Goal: Find specific page/section: Find specific page/section

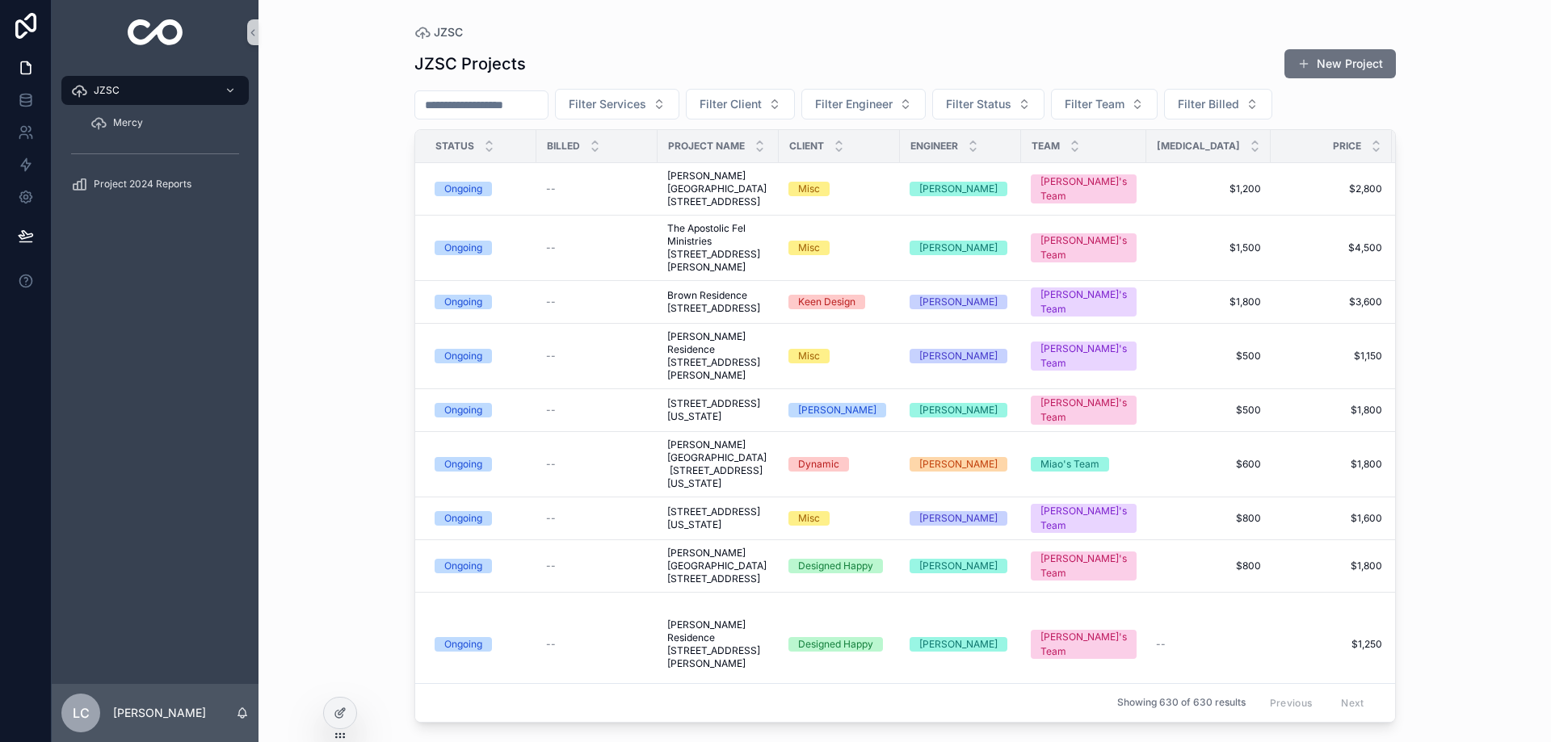
click at [456, 104] on input "scrollable content" at bounding box center [481, 105] width 132 height 23
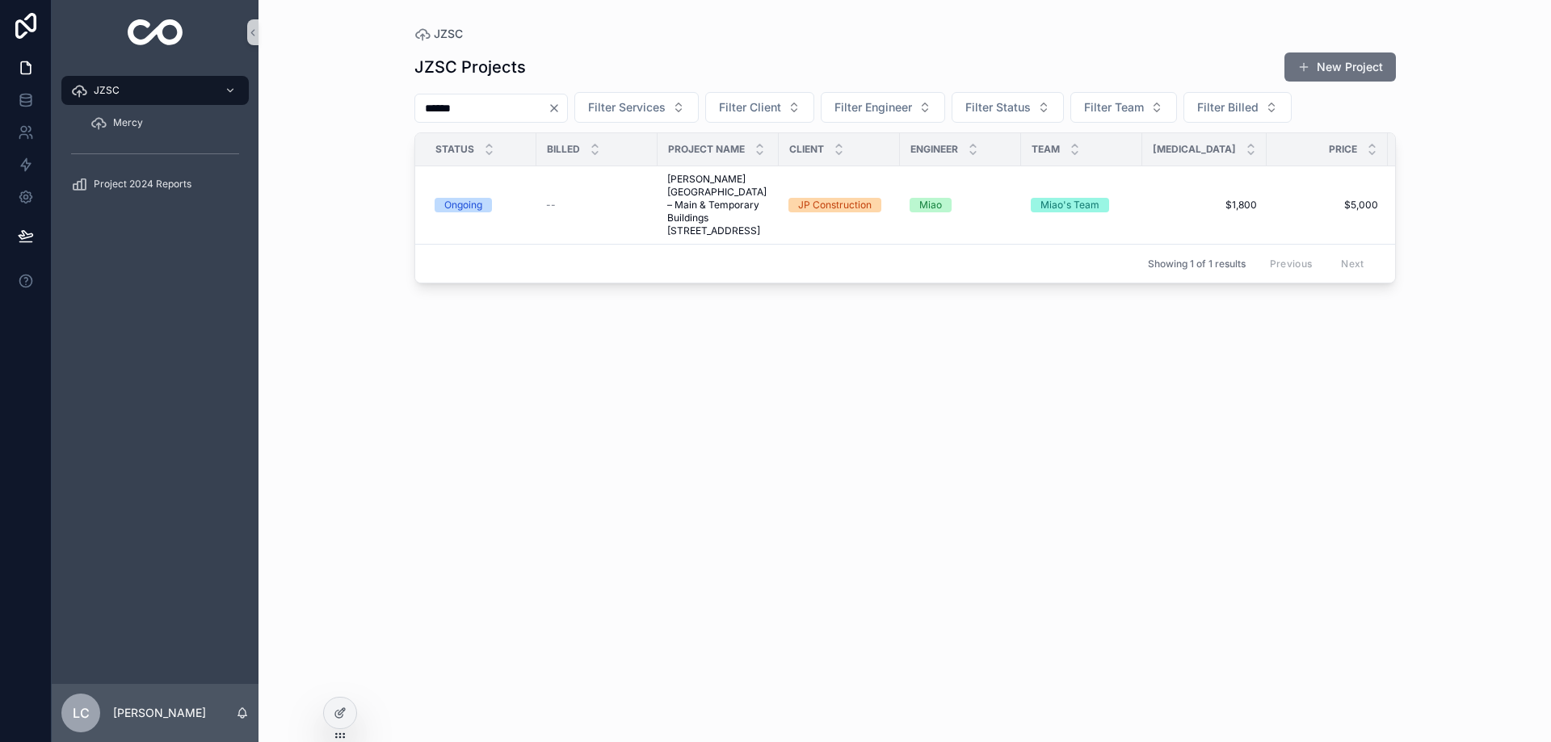
type input "*****"
click at [684, 198] on span "[PERSON_NAME][GEOGRAPHIC_DATA] – Main & Temporary Buildings [STREET_ADDRESS]" at bounding box center [718, 205] width 102 height 65
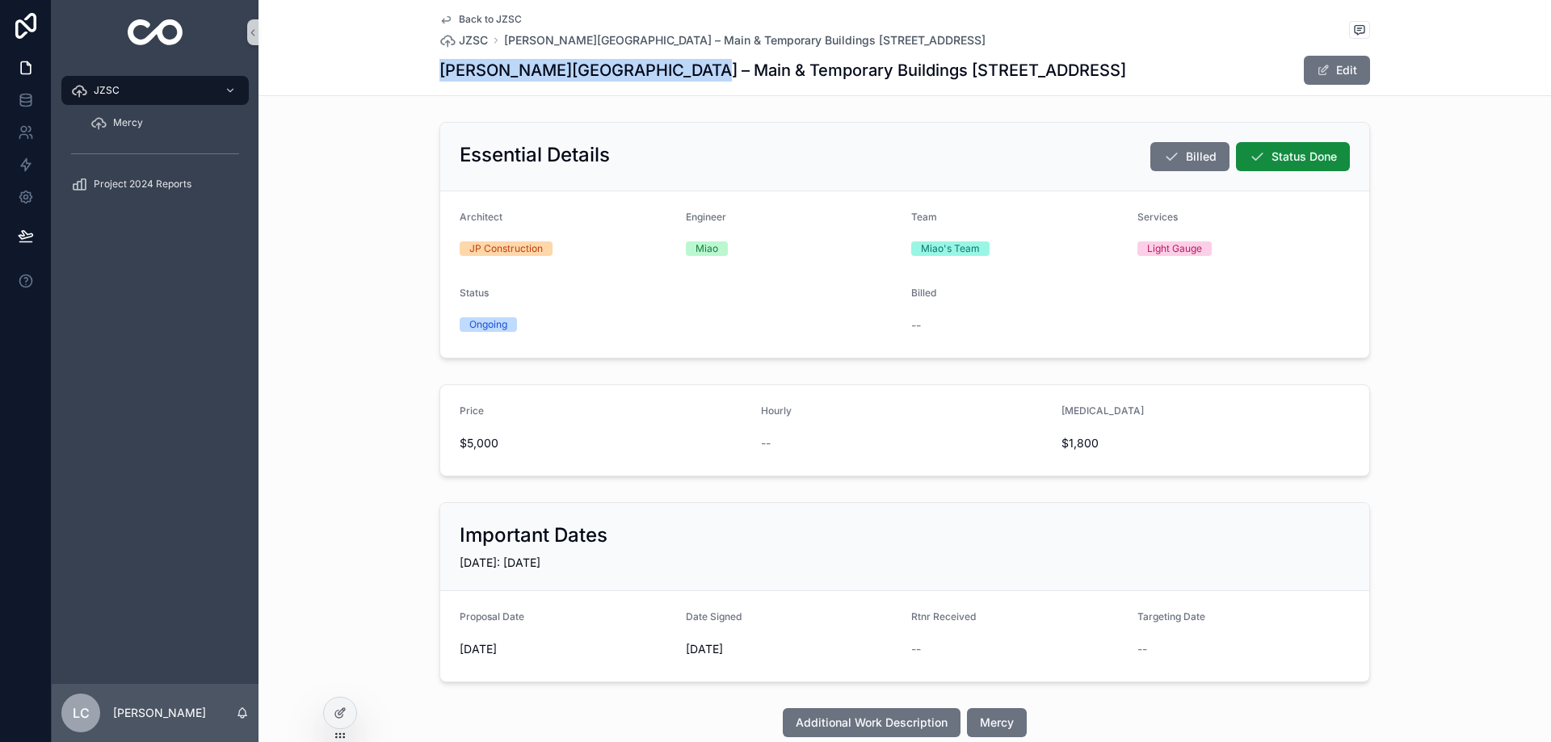
drag, startPoint x: 436, startPoint y: 70, endPoint x: 650, endPoint y: 77, distance: 214.1
click at [650, 77] on h1 "[PERSON_NAME][GEOGRAPHIC_DATA] – Main & Temporary Buildings [STREET_ADDRESS]" at bounding box center [782, 70] width 686 height 23
copy h1 "[PERSON_NAME][GEOGRAPHIC_DATA]"
drag, startPoint x: 898, startPoint y: 67, endPoint x: 1041, endPoint y: 73, distance: 143.1
click at [1041, 73] on h1 "[PERSON_NAME][GEOGRAPHIC_DATA] – Main & Temporary Buildings [STREET_ADDRESS]" at bounding box center [782, 70] width 686 height 23
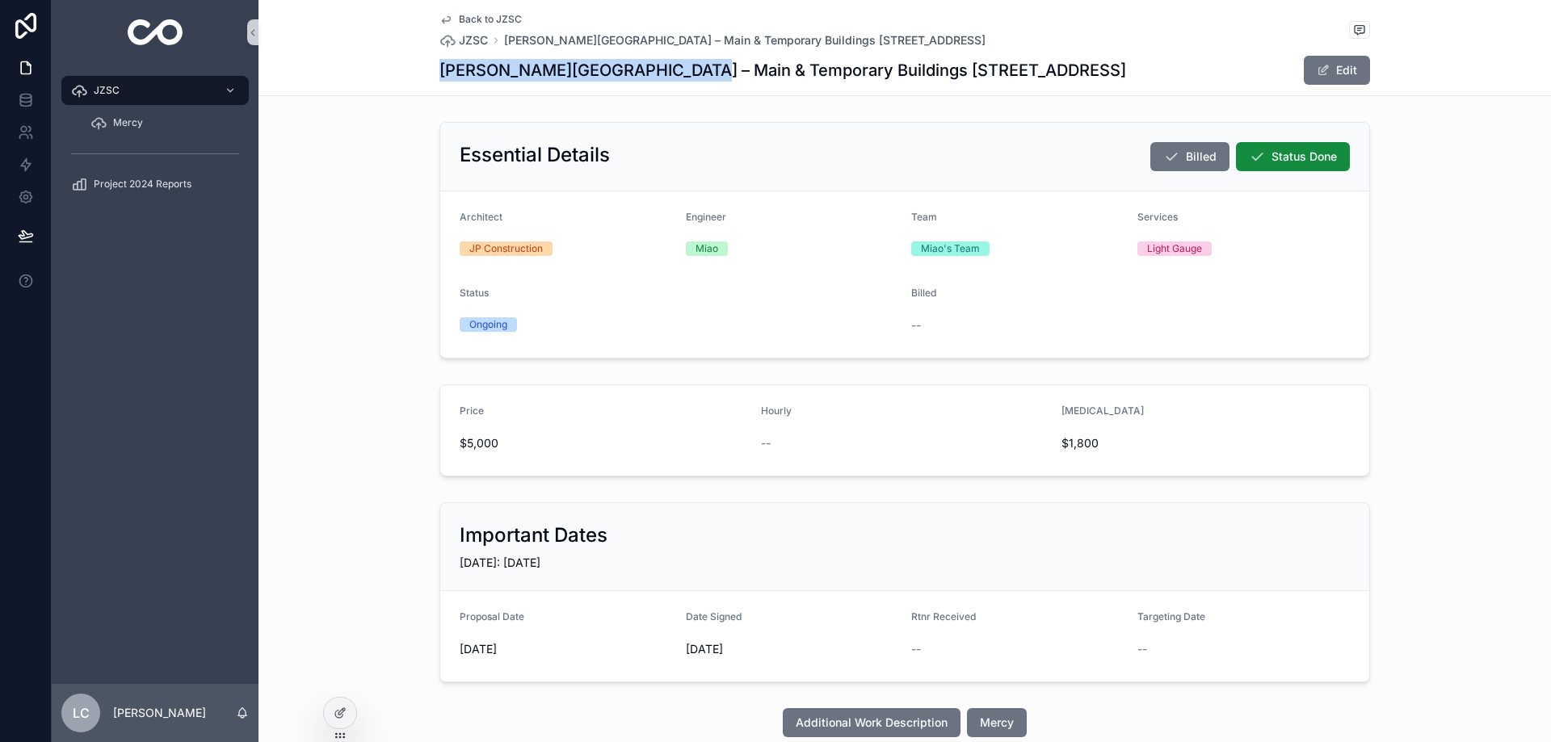
copy h1 "[STREET_ADDRESS]"
click at [468, 39] on span "JZSC" at bounding box center [473, 40] width 29 height 16
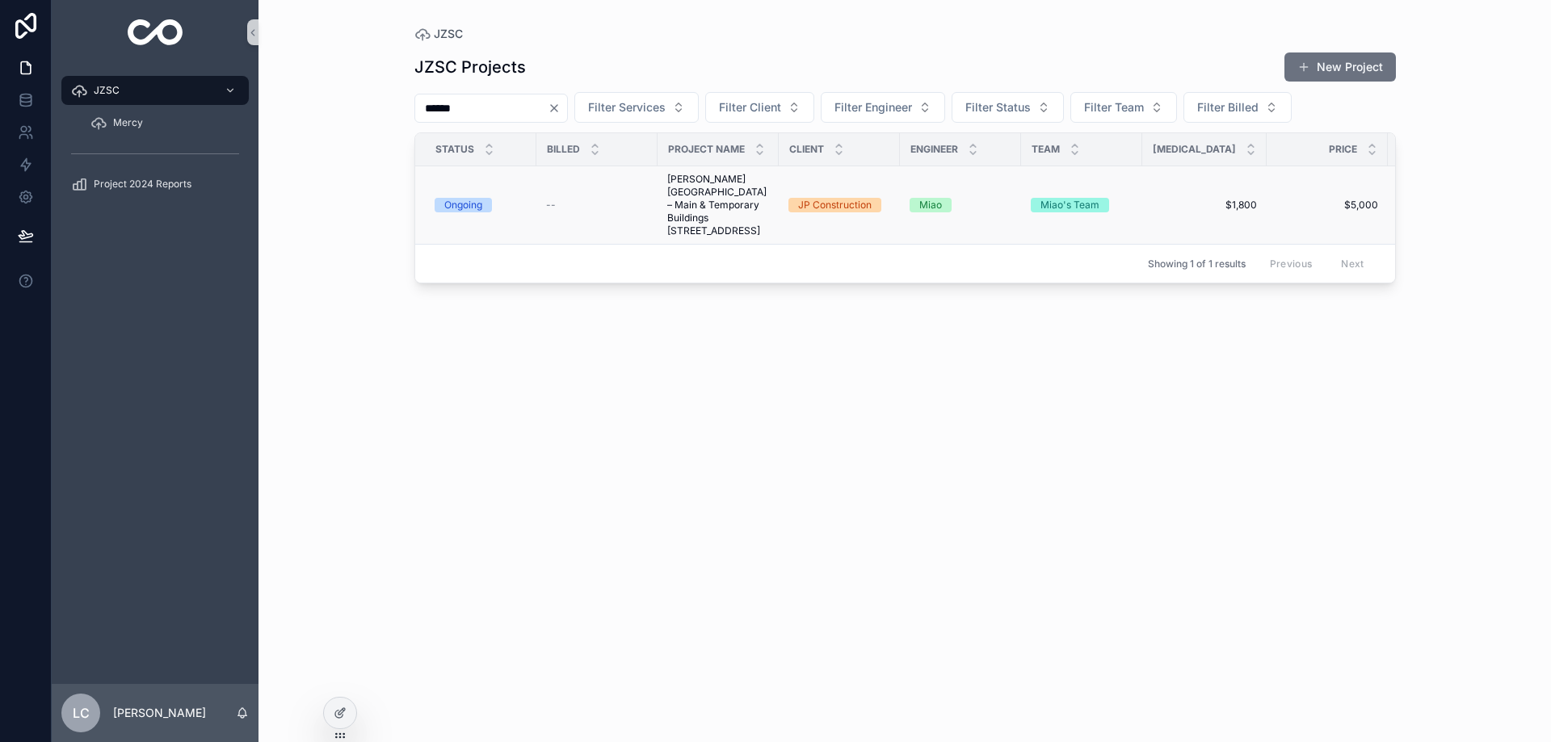
click at [705, 220] on span "[PERSON_NAME][GEOGRAPHIC_DATA] – Main & Temporary Buildings [STREET_ADDRESS]" at bounding box center [718, 205] width 102 height 65
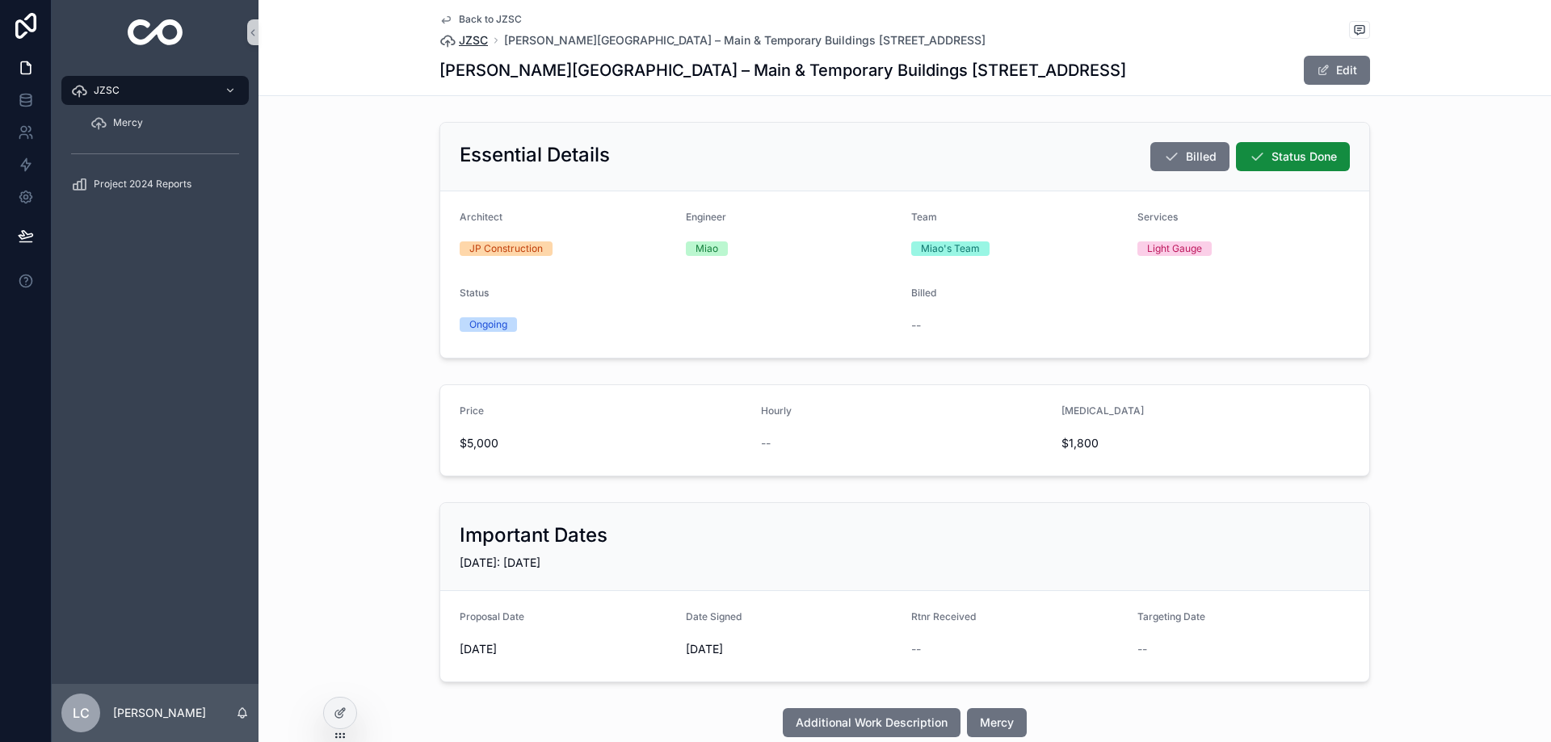
click at [477, 40] on span "JZSC" at bounding box center [473, 40] width 29 height 16
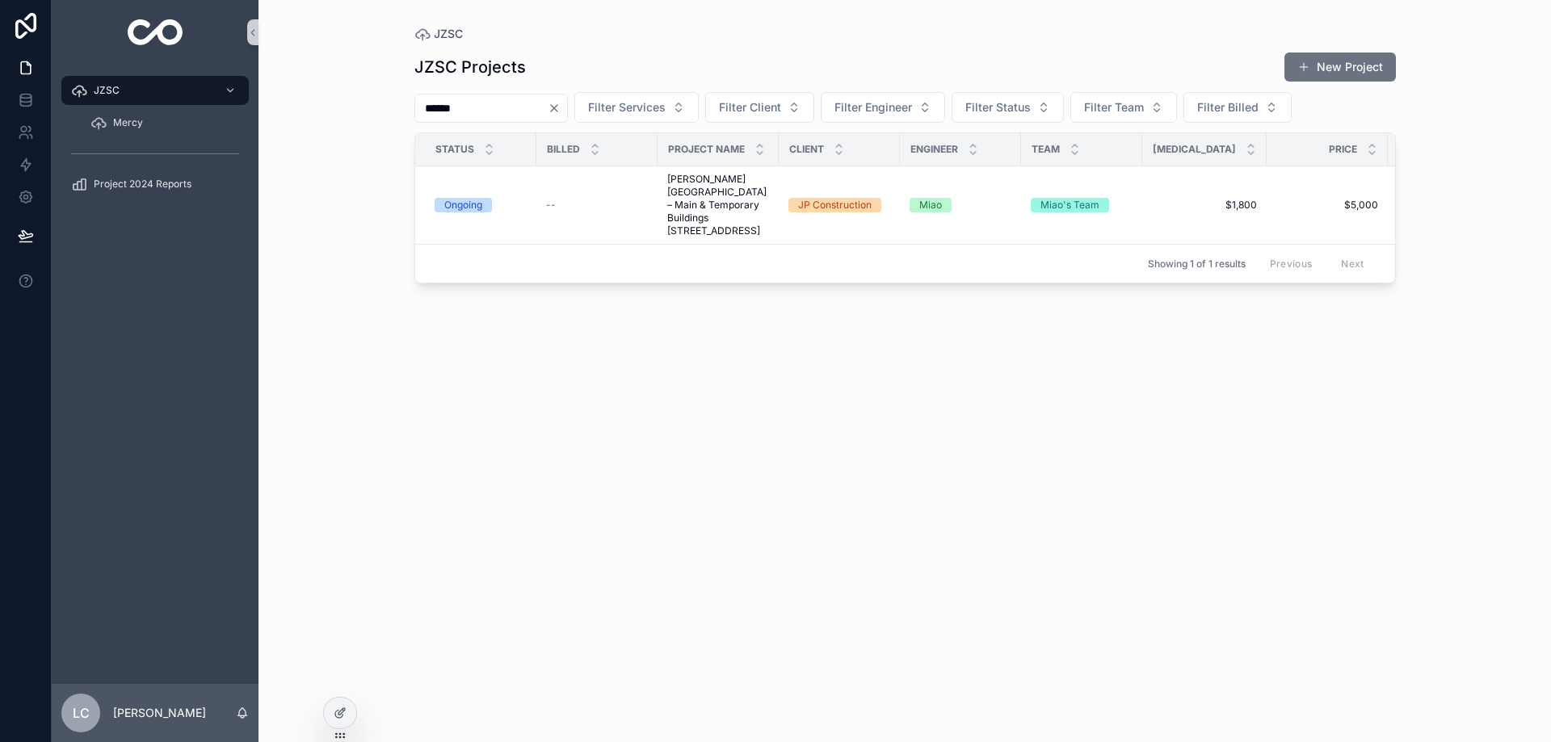
click at [561, 105] on icon "Clear" at bounding box center [554, 108] width 13 height 13
